Goal: Task Accomplishment & Management: Use online tool/utility

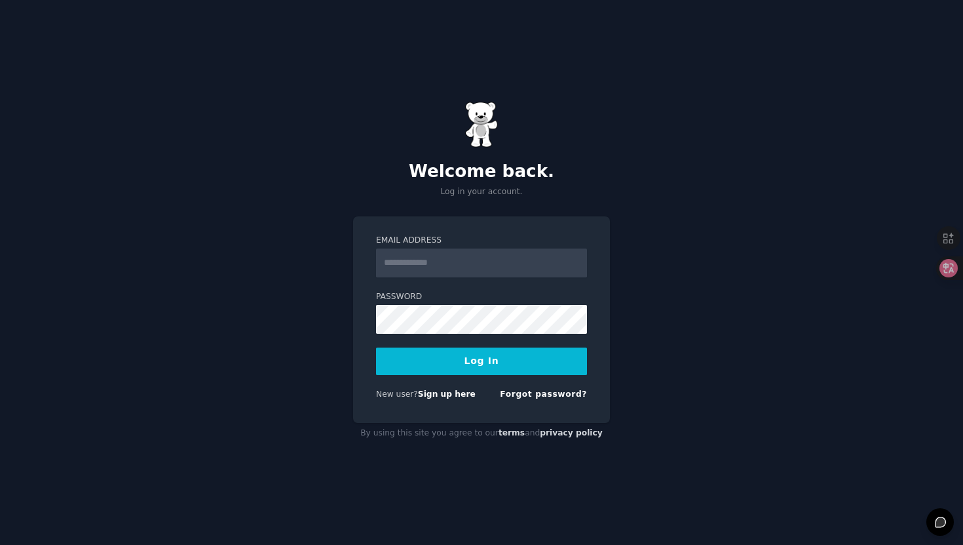
click at [482, 278] on form "Email Address Password Log In New user? Sign up here Forgot password?" at bounding box center [481, 320] width 211 height 170
click at [481, 268] on input "Email Address" at bounding box center [481, 262] width 211 height 29
type input "**********"
click at [462, 357] on button "Log In" at bounding box center [481, 361] width 211 height 28
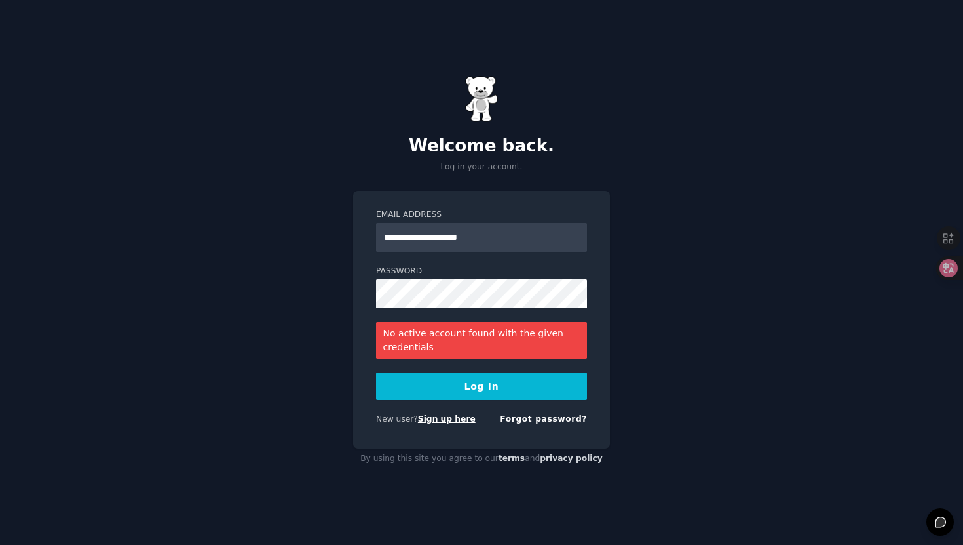
click at [446, 423] on link "Sign up here" at bounding box center [447, 418] width 58 height 9
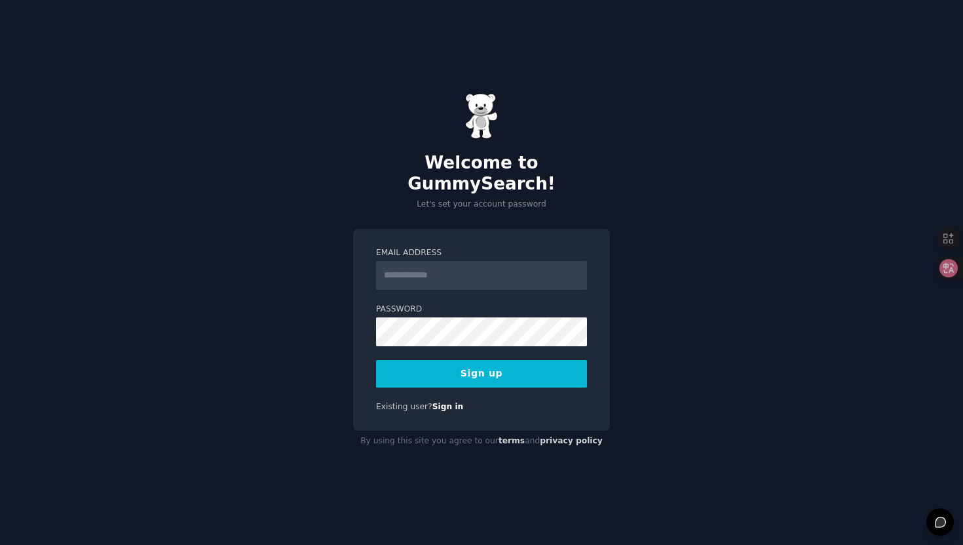
click at [429, 271] on input "Email Address" at bounding box center [481, 275] width 211 height 29
type input "**********"
click at [482, 364] on button "Sign up" at bounding box center [481, 374] width 211 height 28
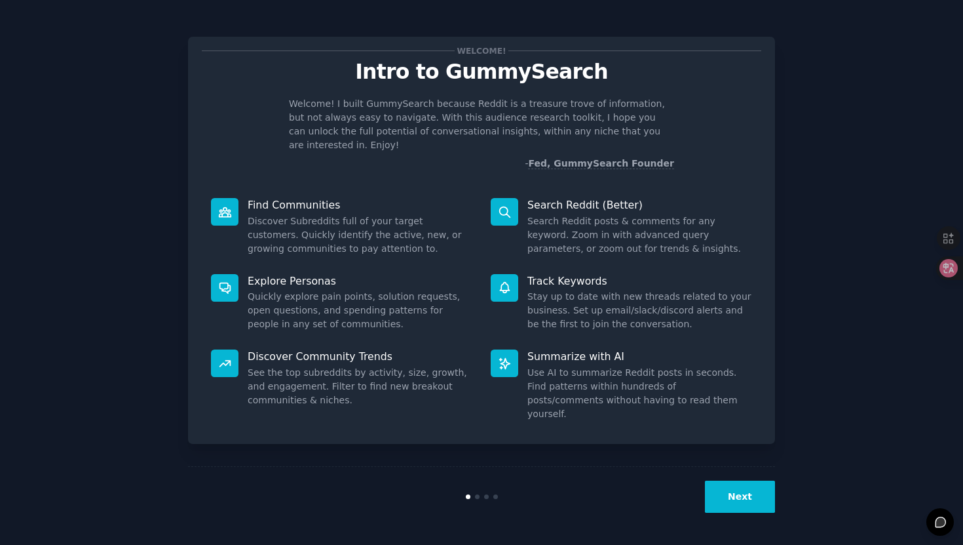
click at [744, 507] on button "Next" at bounding box center [740, 496] width 70 height 32
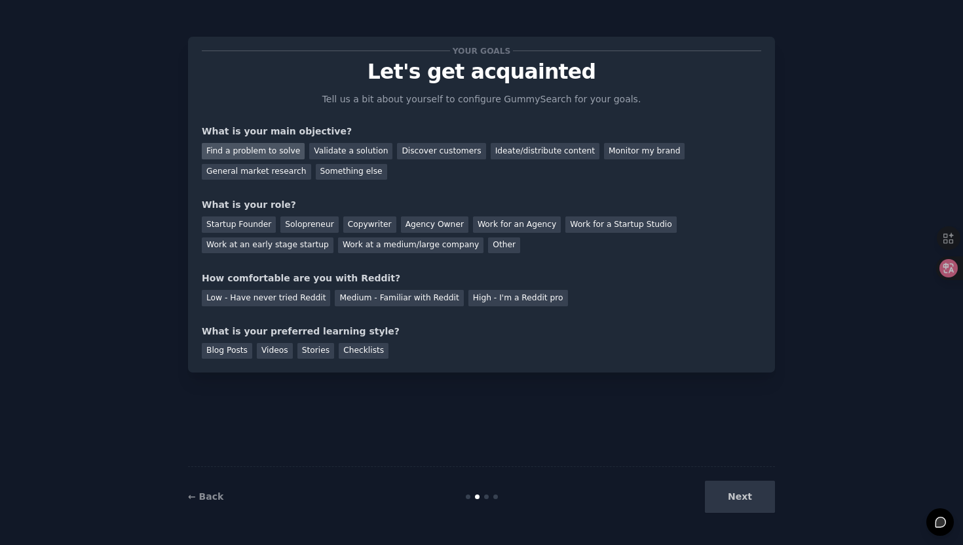
click at [273, 154] on div "Find a problem to solve" at bounding box center [253, 151] width 103 height 16
click at [260, 225] on div "Startup Founder" at bounding box center [239, 224] width 74 height 16
click at [394, 295] on div "Medium - Familiar with Reddit" at bounding box center [399, 298] width 128 height 16
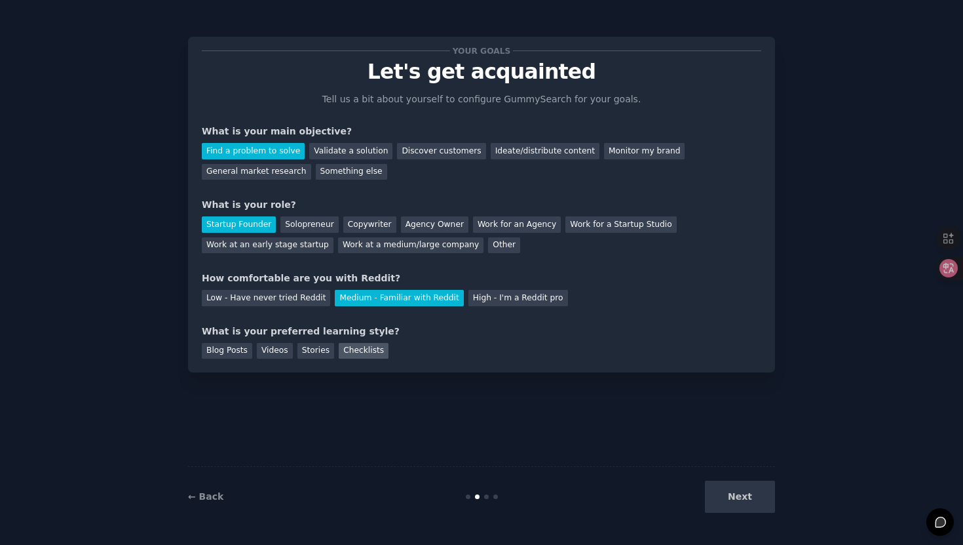
click at [365, 353] on div "Checklists" at bounding box center [364, 351] width 50 height 16
click at [761, 512] on button "Next" at bounding box center [740, 496] width 70 height 32
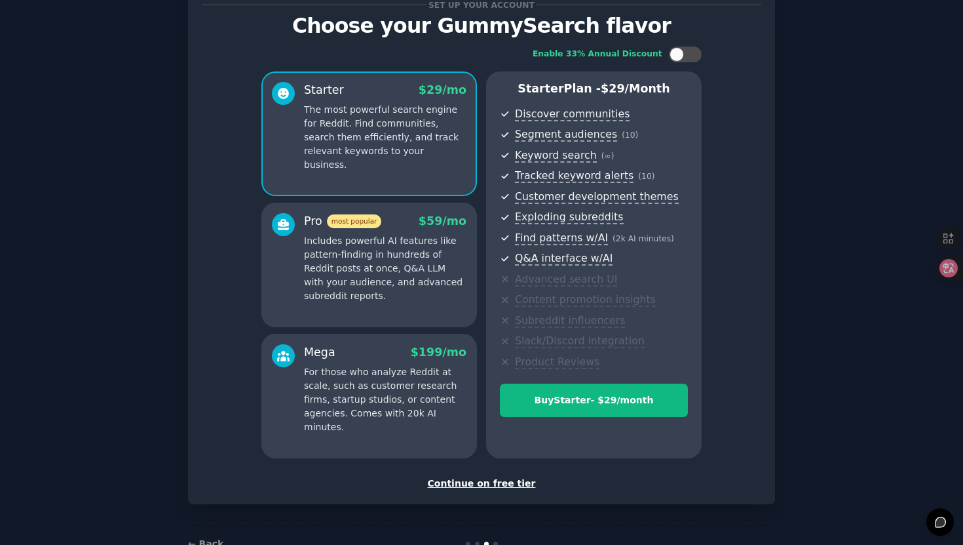
scroll to position [84, 0]
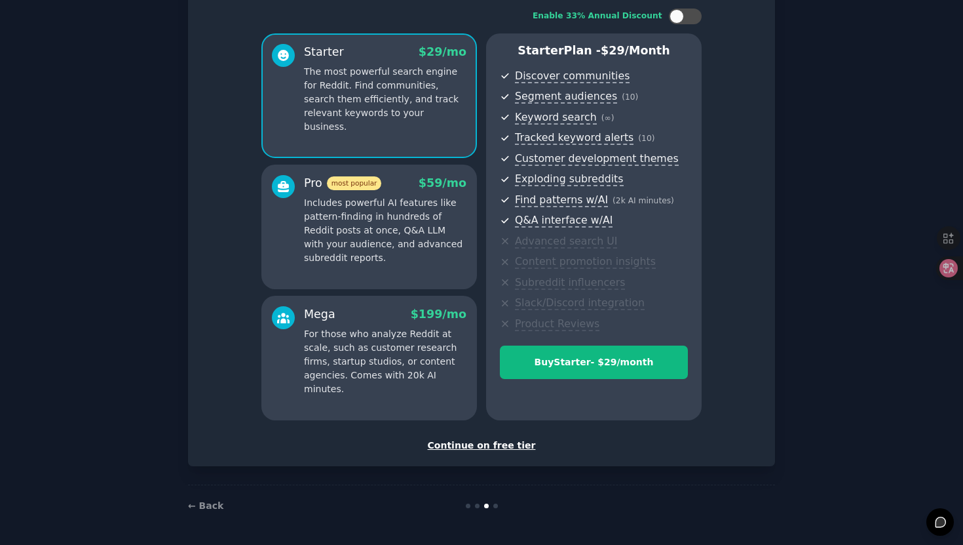
click at [505, 446] on div "Continue on free tier" at bounding box center [482, 445] width 560 height 14
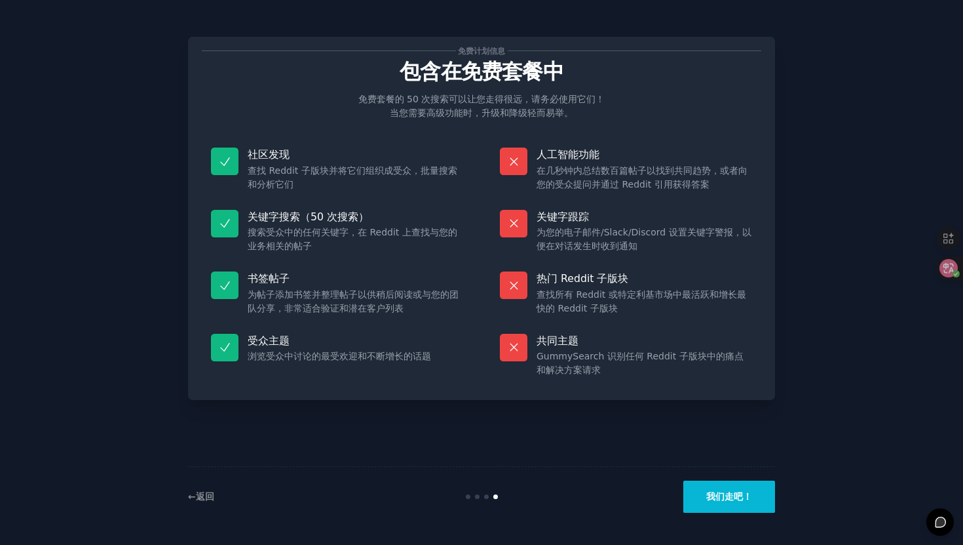
click at [754, 498] on button "我们走吧！" at bounding box center [729, 496] width 92 height 32
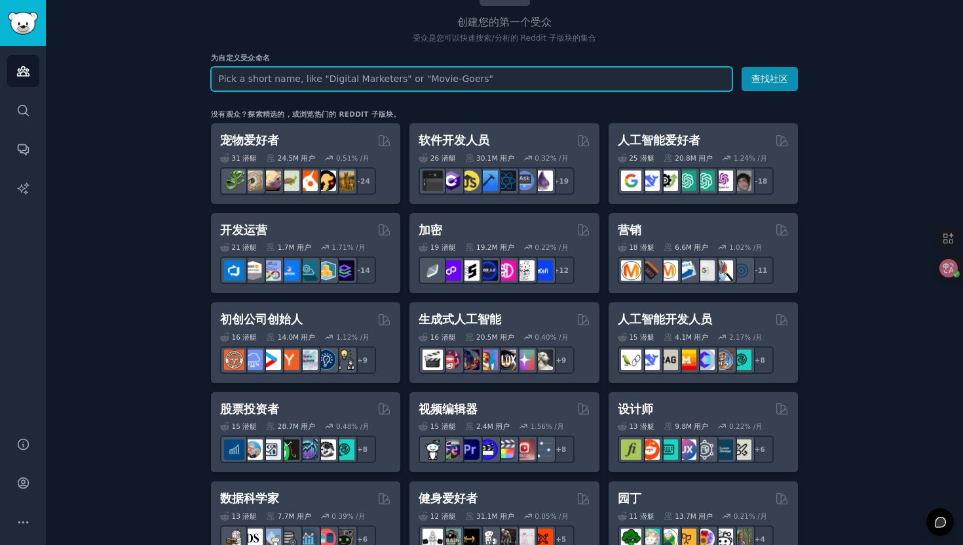
scroll to position [121, 0]
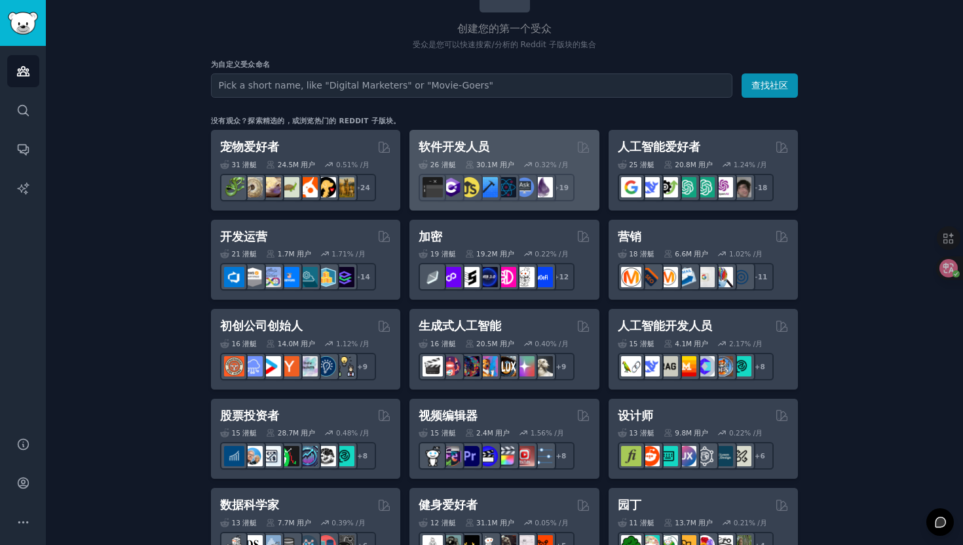
click at [507, 149] on div "软件开发人员" at bounding box center [504, 147] width 171 height 16
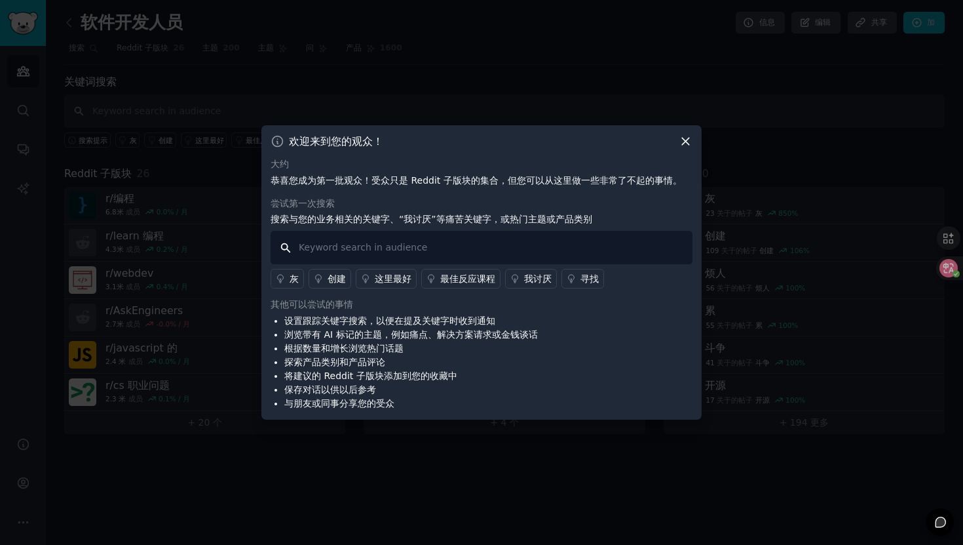
click at [610, 234] on input "text" at bounding box center [482, 247] width 422 height 33
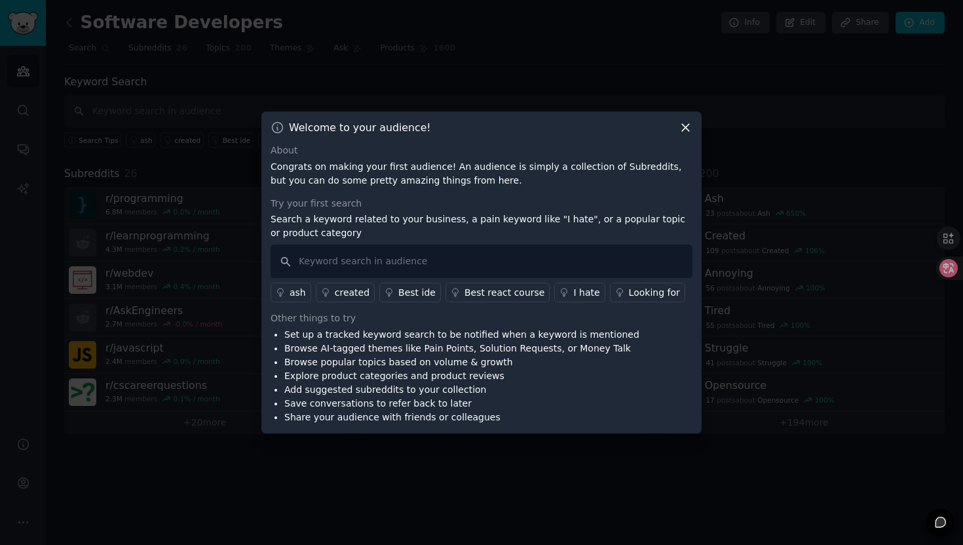
click at [573, 291] on div "I hate" at bounding box center [586, 293] width 26 height 14
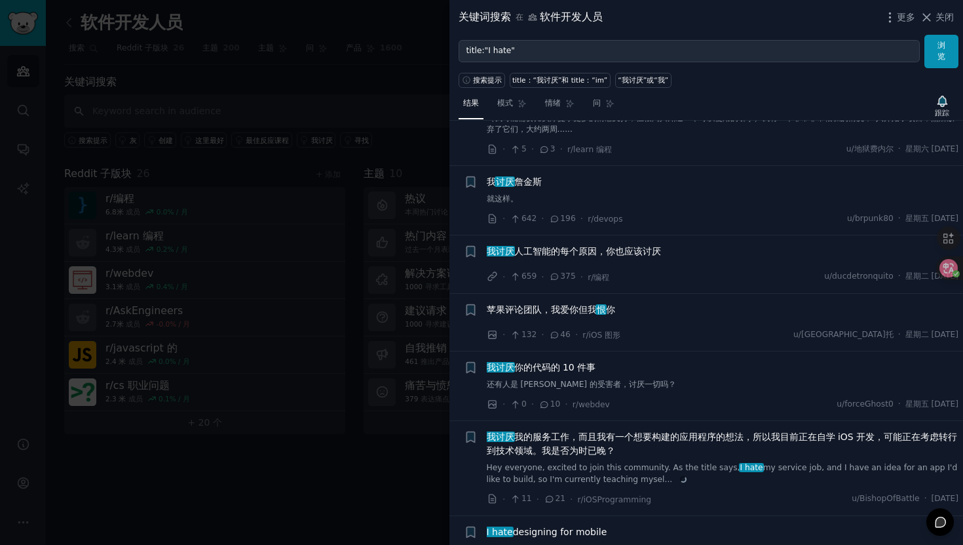
scroll to position [963, 0]
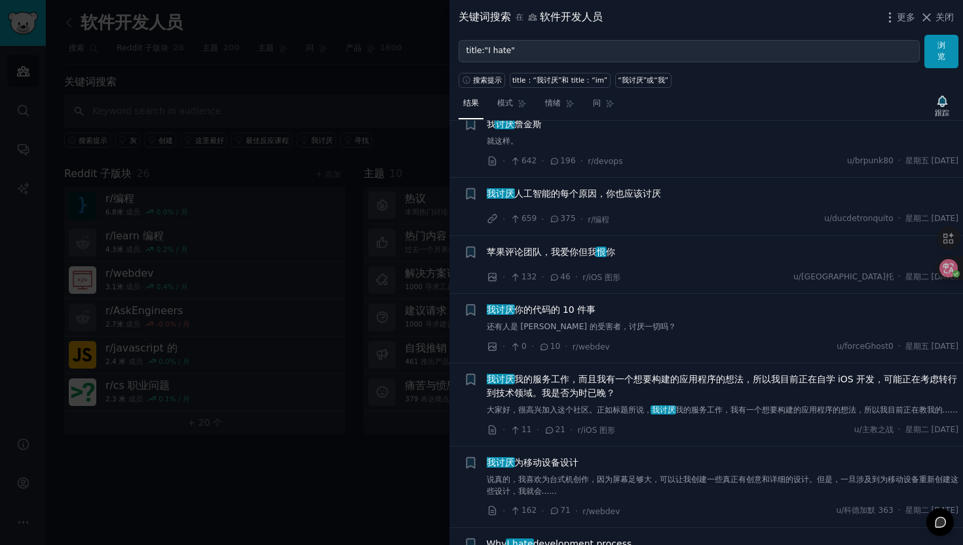
click at [592, 199] on font "我讨厌 人工智能的每个原因，你也应该讨厌" at bounding box center [574, 193] width 174 height 10
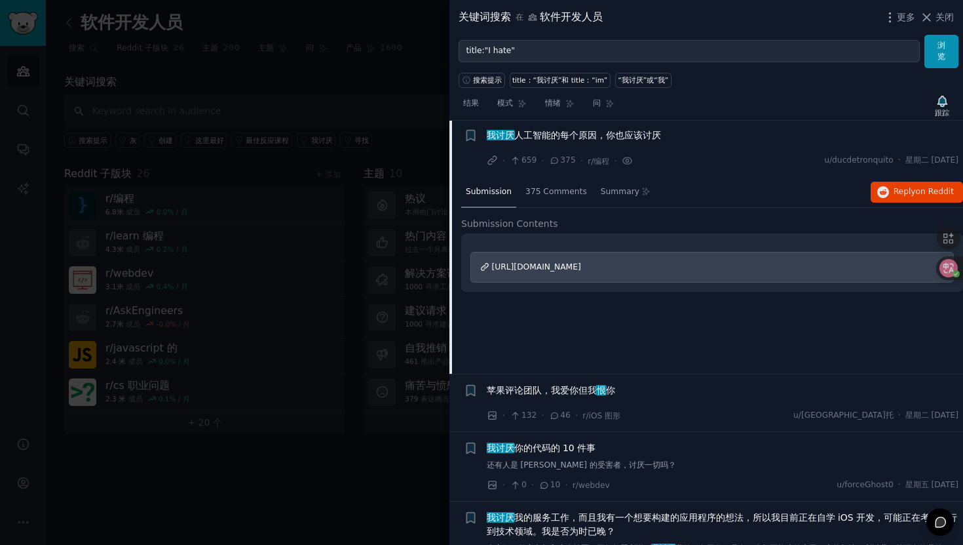
scroll to position [1031, 0]
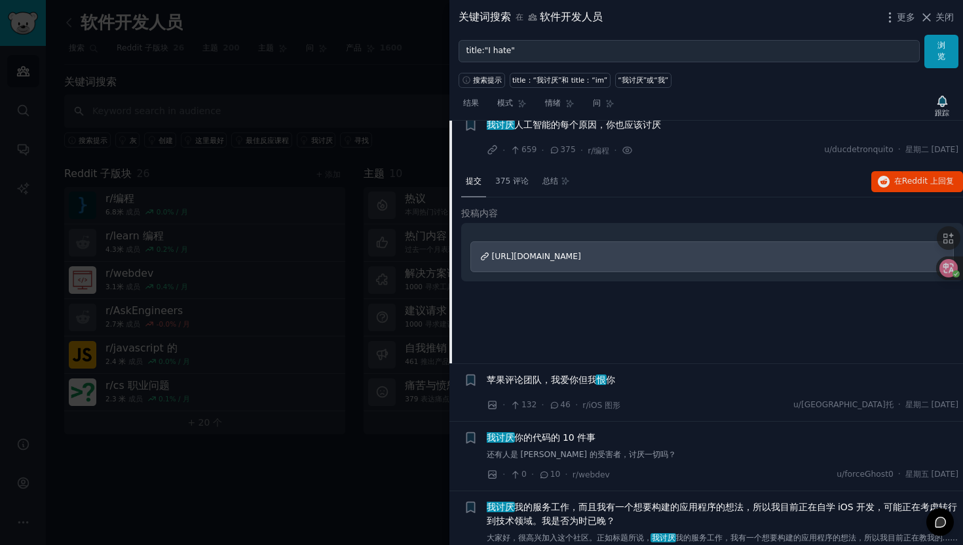
click at [581, 261] on span "https://malwaretech.com/2025/08/every-reason-why-i-hate-ai.html" at bounding box center [536, 256] width 89 height 9
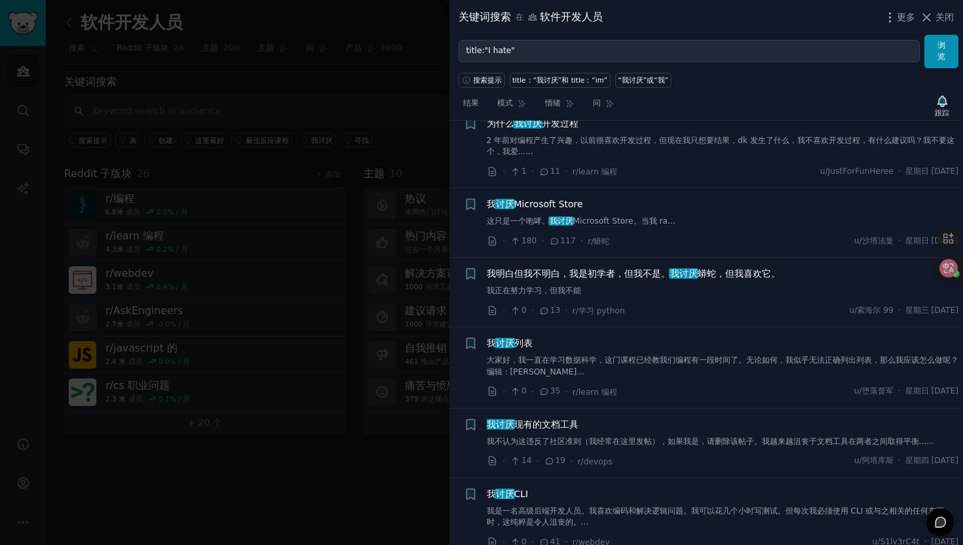
scroll to position [2192, 0]
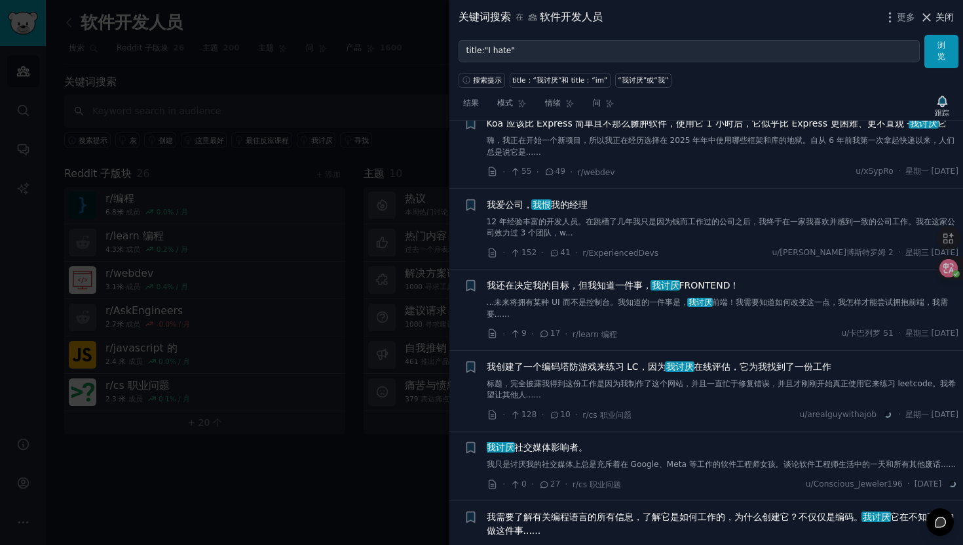
click at [946, 18] on font "关闭" at bounding box center [945, 17] width 18 height 10
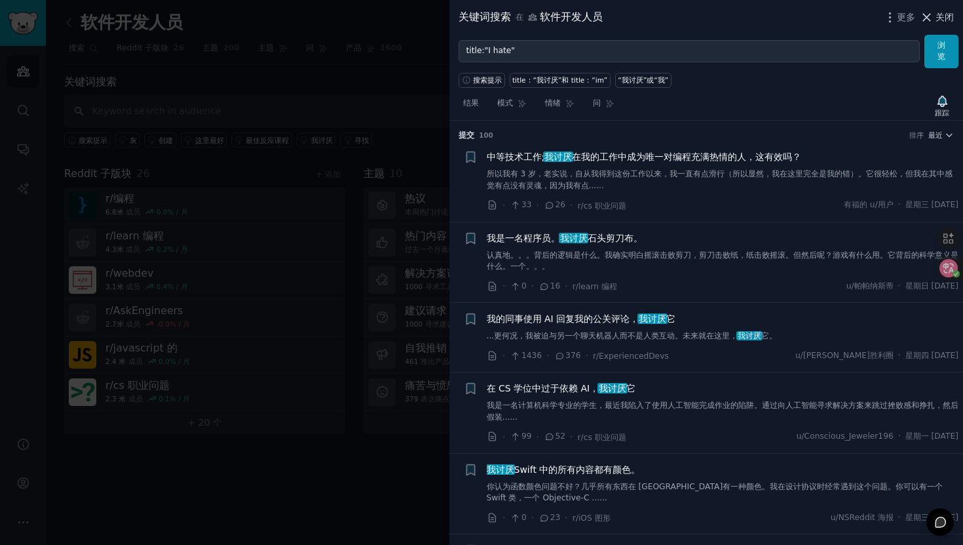
click at [935, 22] on button "关闭" at bounding box center [937, 17] width 35 height 14
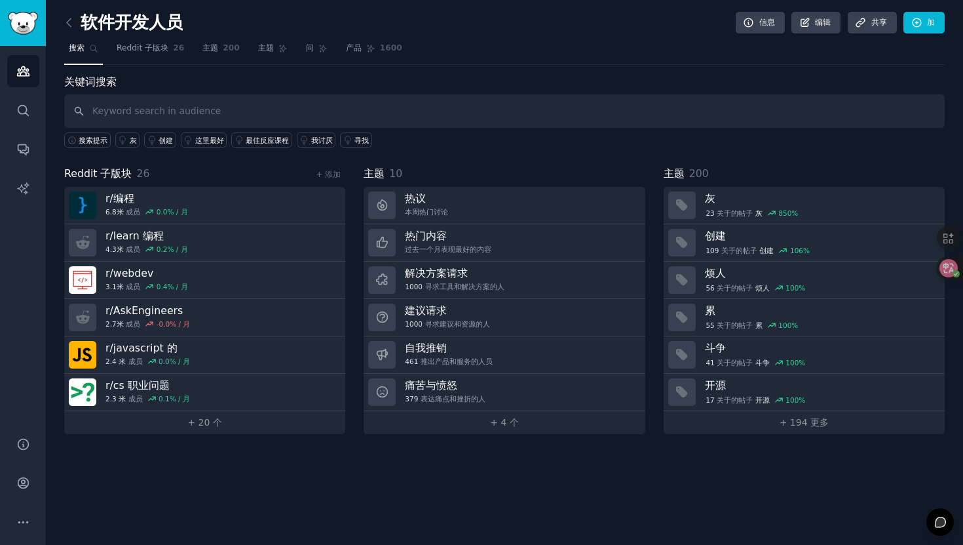
click at [95, 50] on icon at bounding box center [93, 48] width 7 height 7
click at [67, 23] on icon at bounding box center [69, 22] width 4 height 8
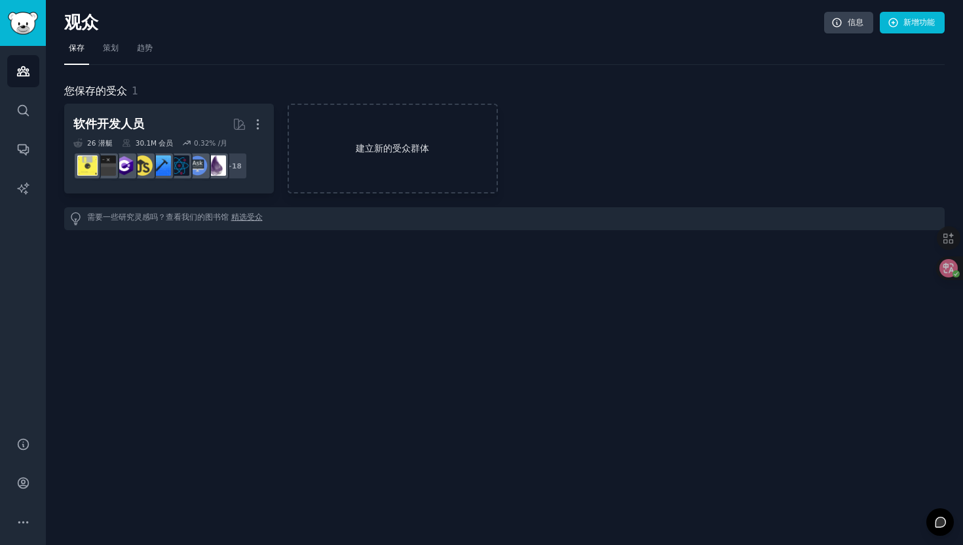
click at [374, 149] on font "建立新的受众群体" at bounding box center [392, 148] width 73 height 10
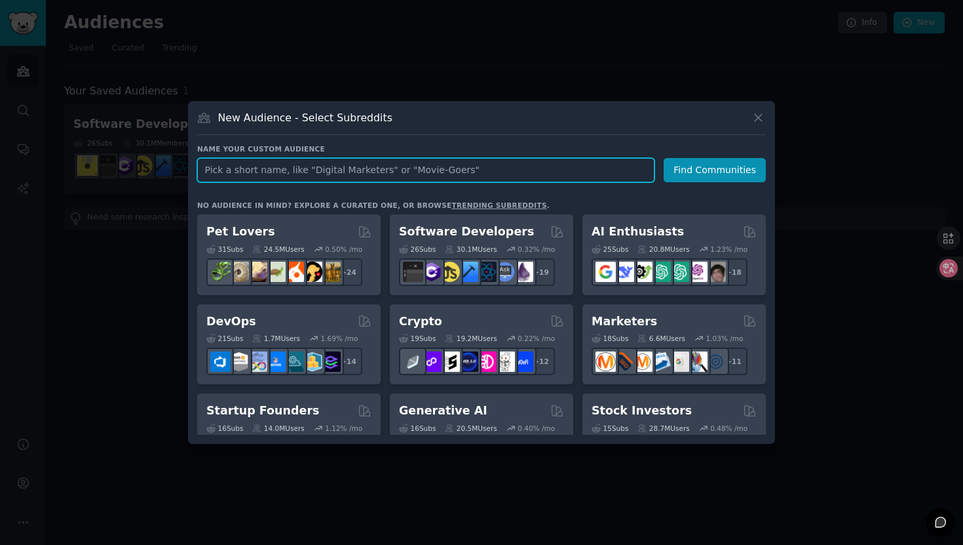
click at [453, 169] on input "text" at bounding box center [425, 170] width 457 height 24
type input "venture capitalist"
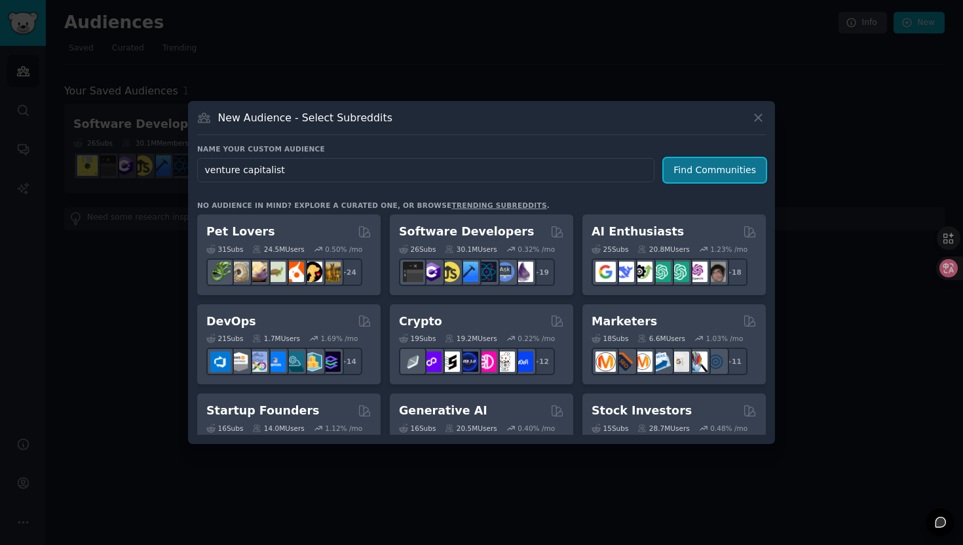
click at [728, 172] on button "Find Communities" at bounding box center [715, 170] width 102 height 24
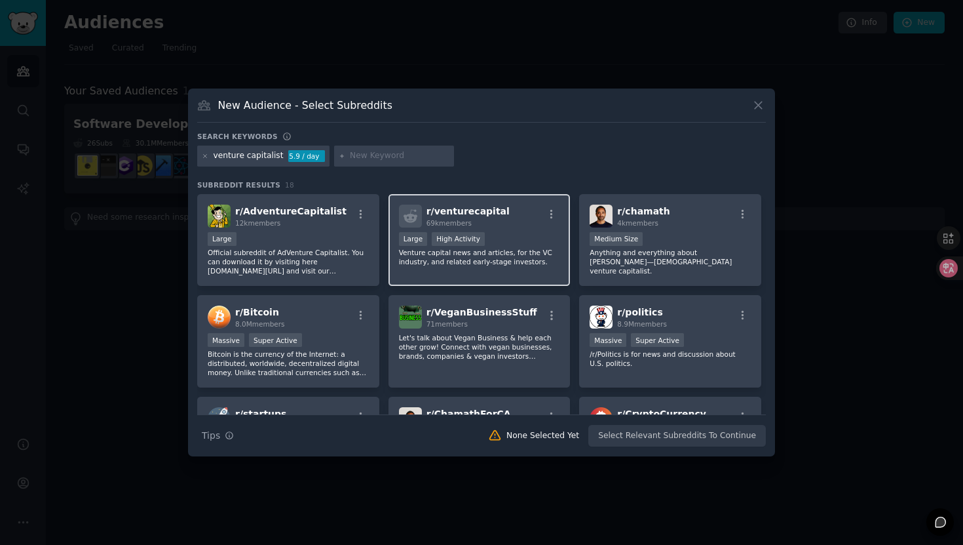
click at [508, 221] on div "r/ venturecapital 69k members" at bounding box center [479, 215] width 161 height 23
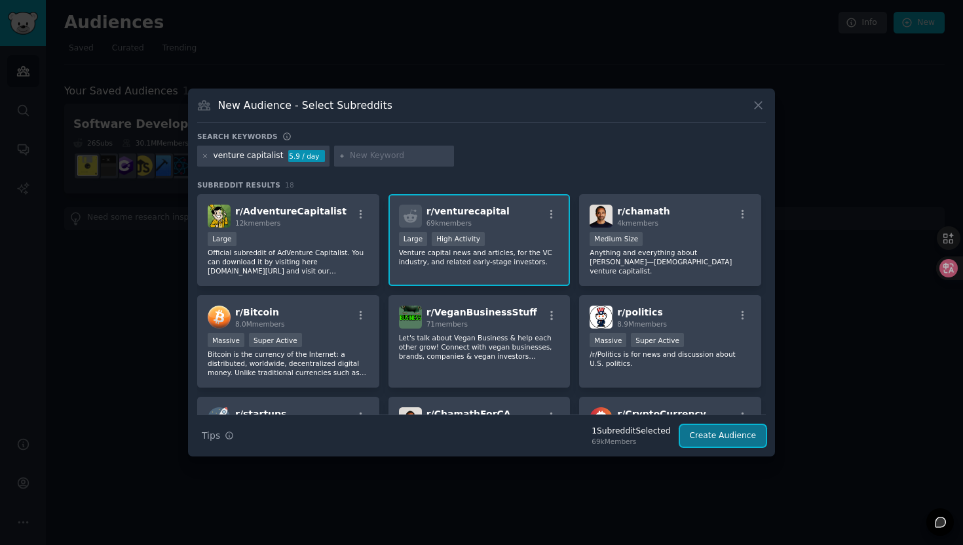
click at [749, 441] on button "Create Audience" at bounding box center [723, 436] width 86 height 22
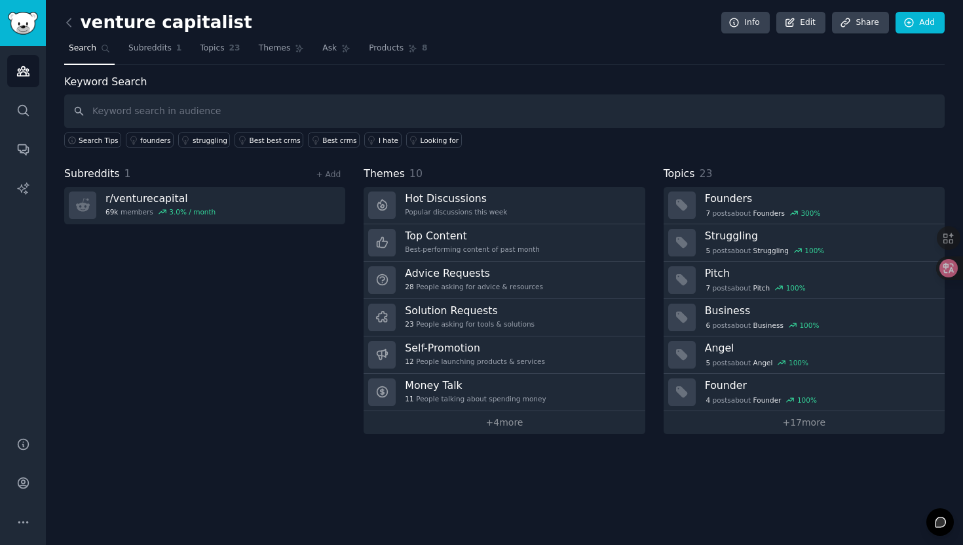
click at [67, 13] on link at bounding box center [72, 22] width 16 height 21
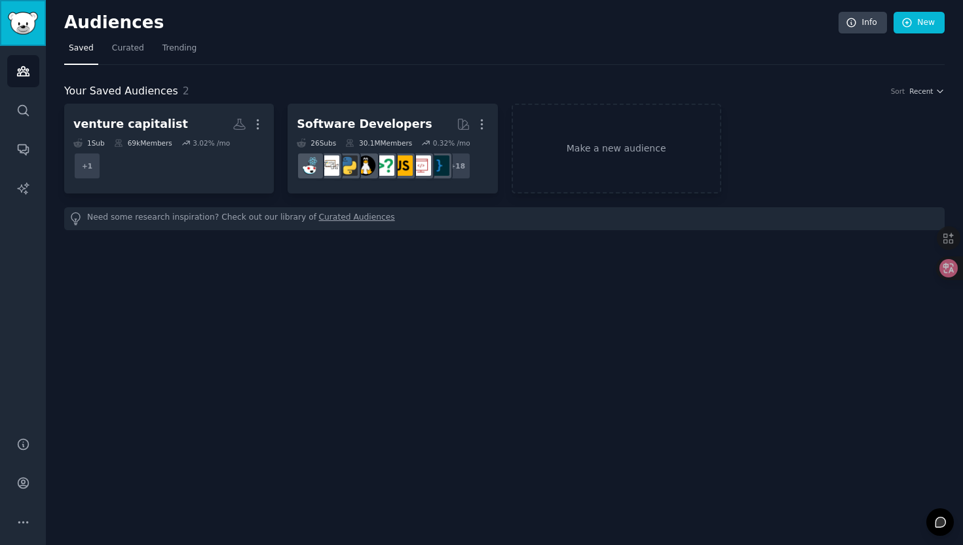
click at [25, 14] on img "Sidebar" at bounding box center [23, 23] width 30 height 23
click at [565, 164] on link "Make a new audience" at bounding box center [617, 149] width 210 height 90
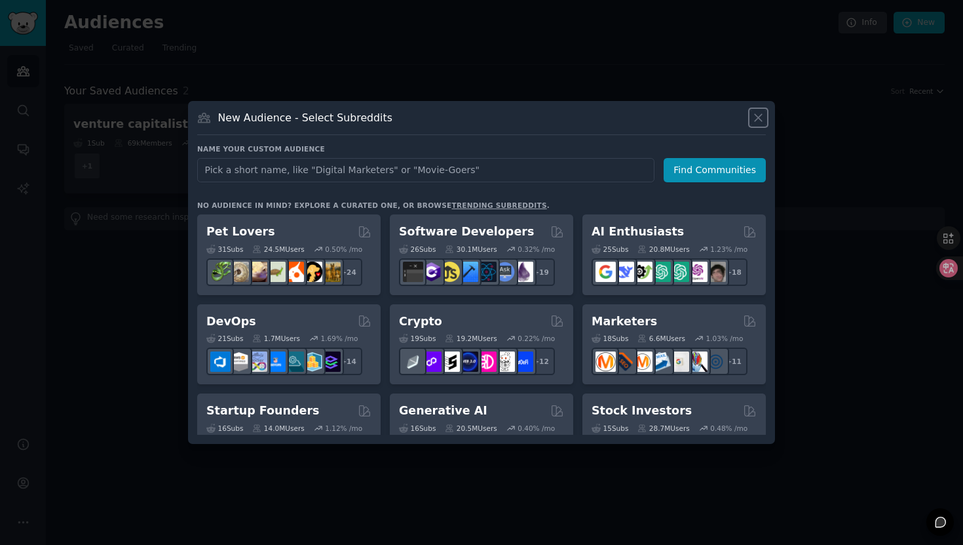
click at [757, 113] on icon at bounding box center [759, 118] width 14 height 14
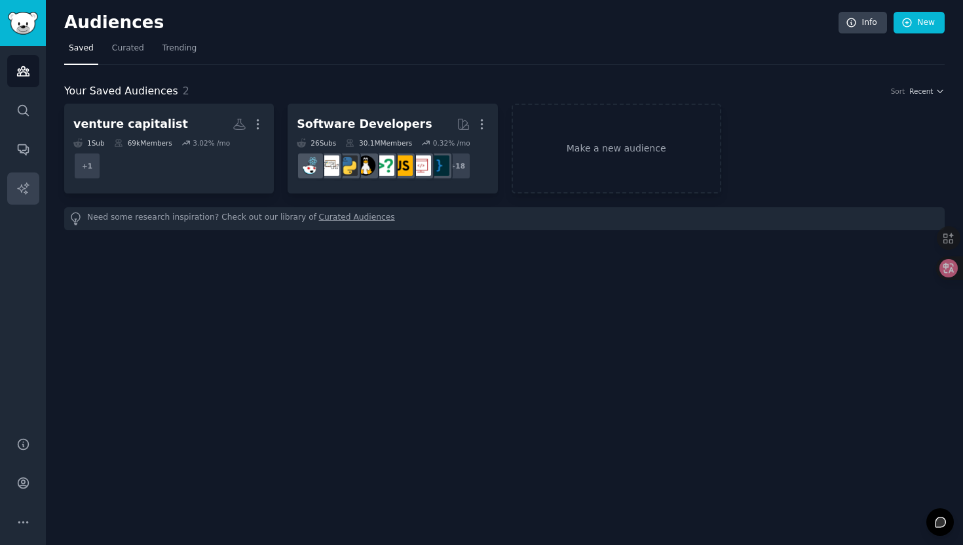
click at [14, 180] on link "AI Reports" at bounding box center [23, 188] width 32 height 32
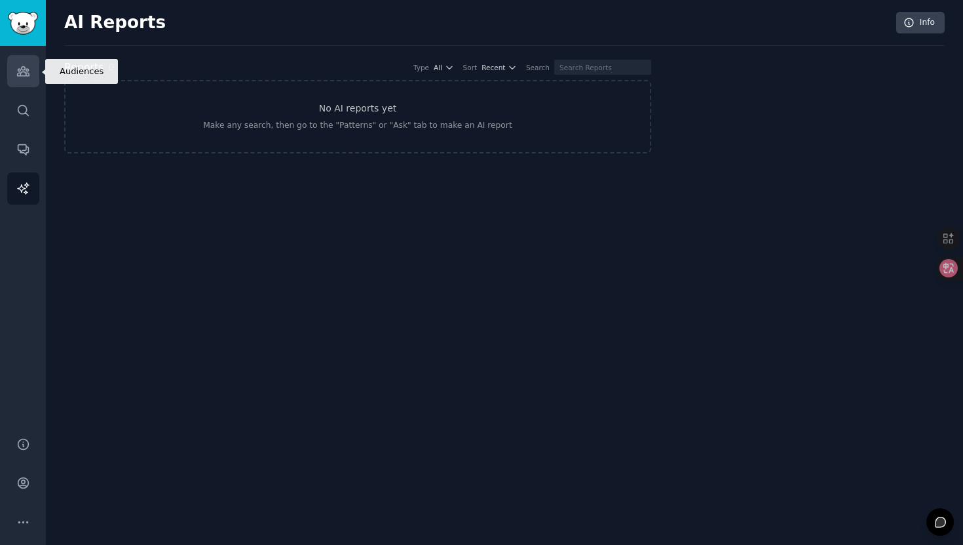
click at [22, 74] on icon "Sidebar" at bounding box center [23, 71] width 14 height 14
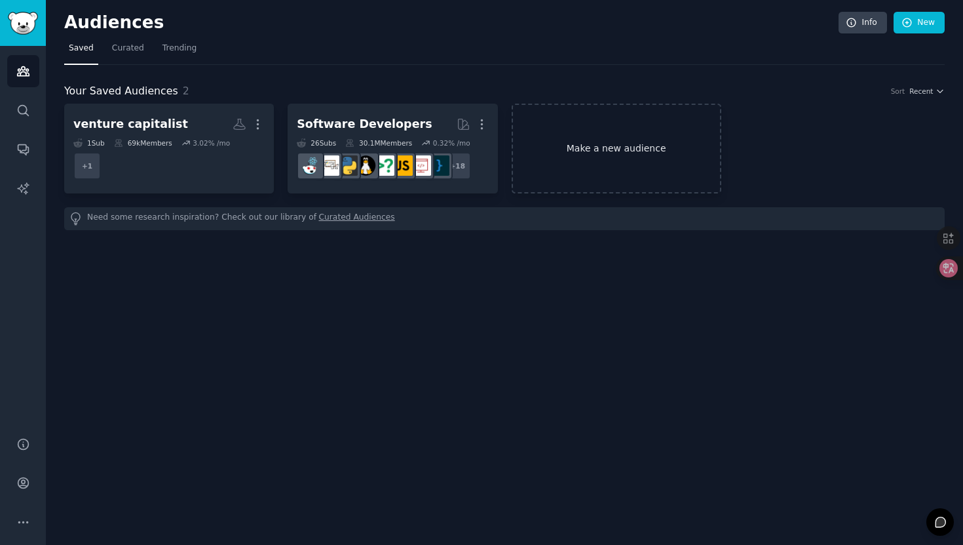
click at [573, 154] on link "Make a new audience" at bounding box center [617, 149] width 210 height 90
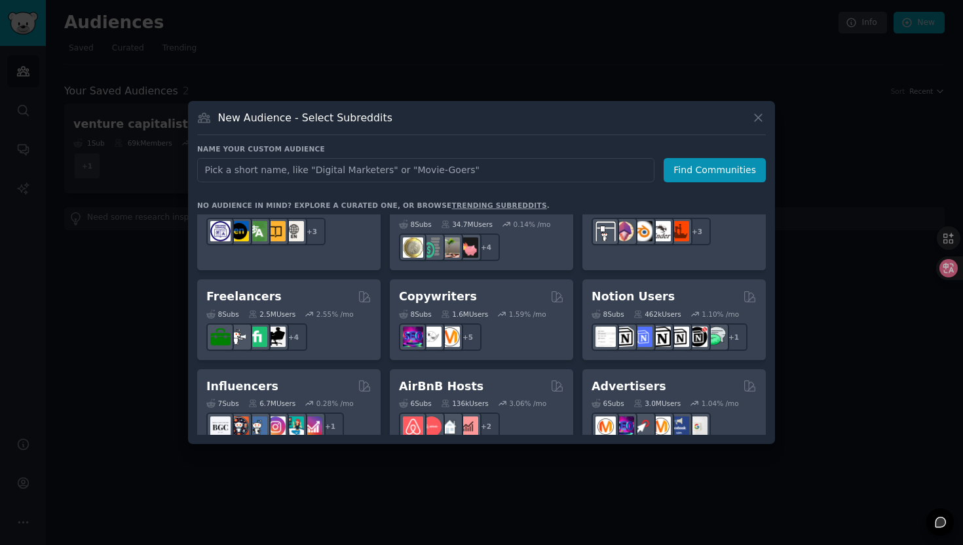
scroll to position [1023, 0]
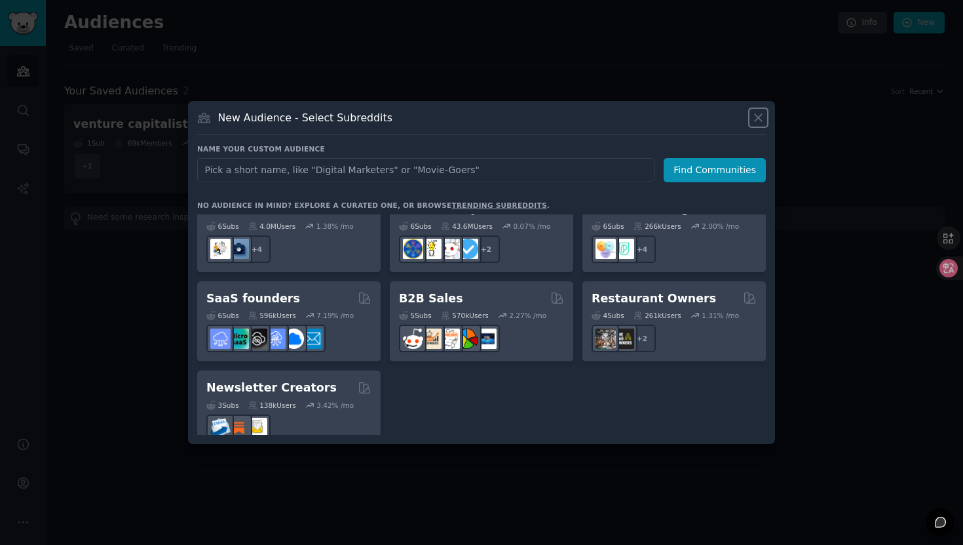
click at [759, 115] on icon at bounding box center [759, 118] width 14 height 14
